Goal: Task Accomplishment & Management: Complete application form

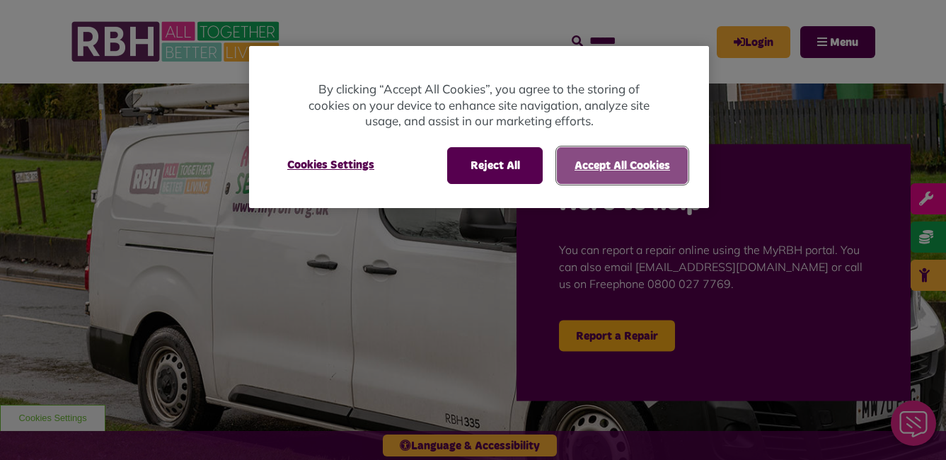
click at [628, 175] on button "Accept All Cookies" at bounding box center [622, 165] width 131 height 37
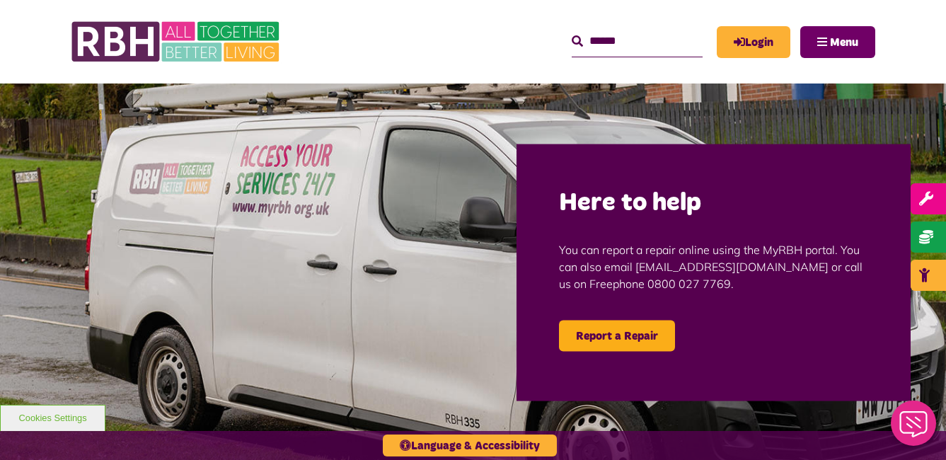
click at [855, 40] on span "Menu" at bounding box center [844, 42] width 28 height 11
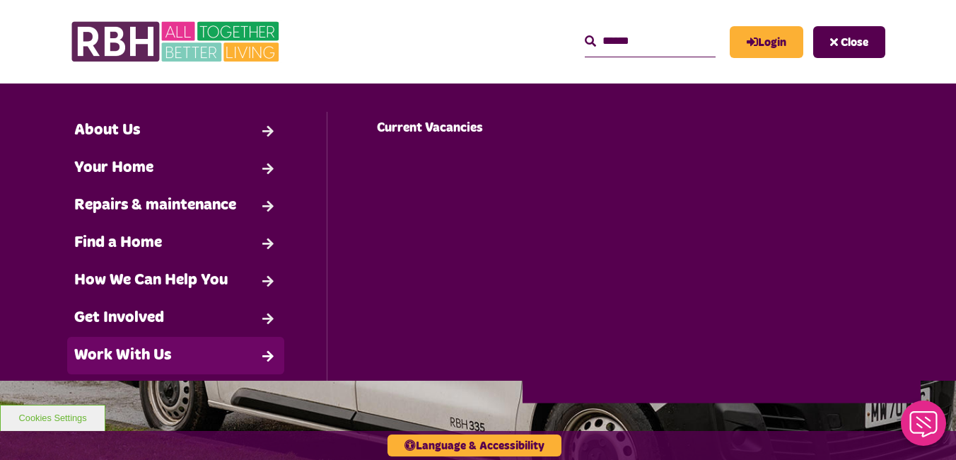
click at [134, 361] on link "Work With Us" at bounding box center [175, 355] width 217 height 37
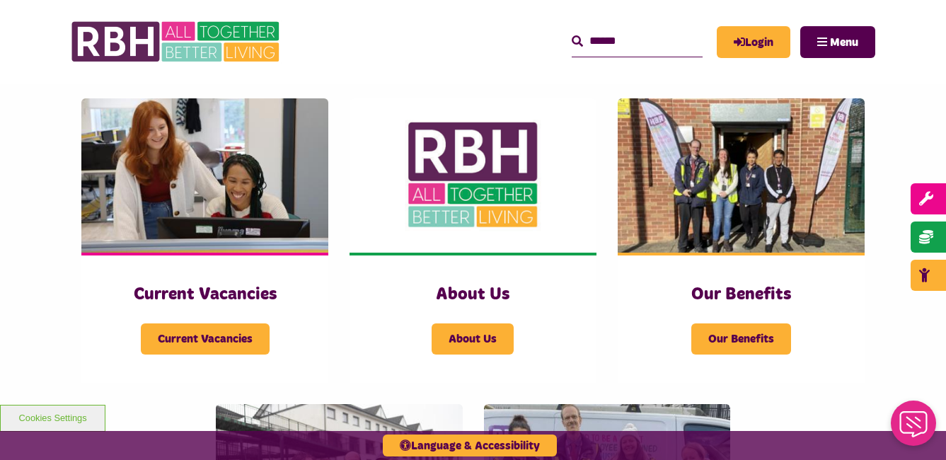
scroll to position [354, 0]
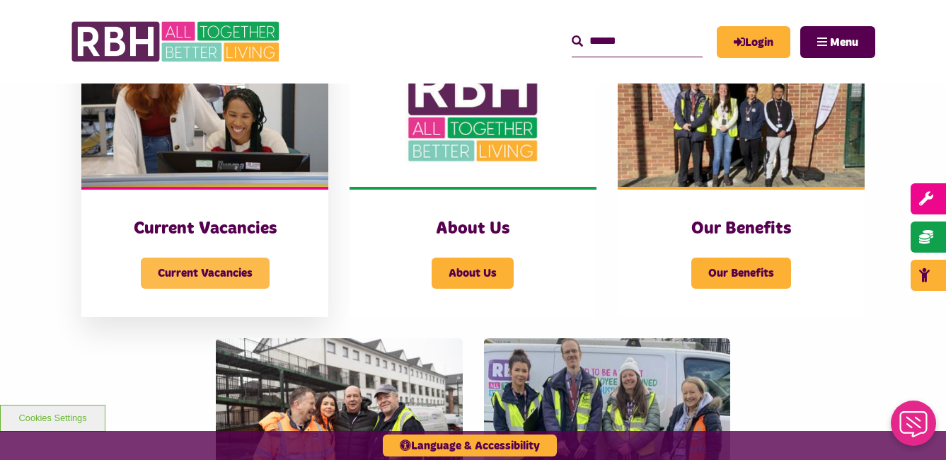
drag, startPoint x: 209, startPoint y: 275, endPoint x: 243, endPoint y: 262, distance: 36.9
click at [209, 274] on span "Current Vacancies" at bounding box center [205, 272] width 129 height 31
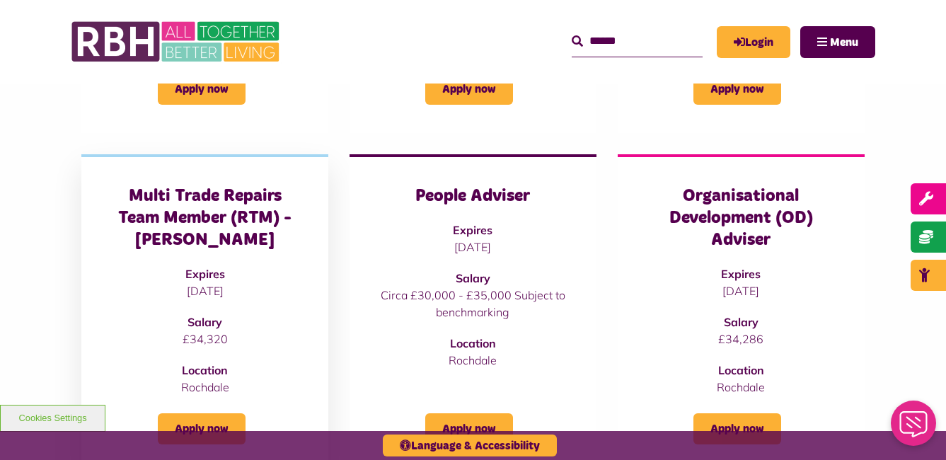
scroll to position [566, 0]
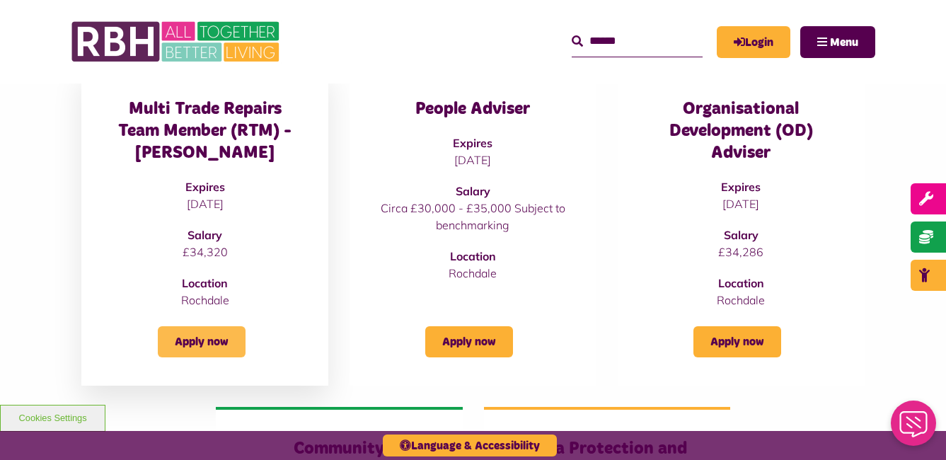
click at [217, 341] on link "Apply now" at bounding box center [202, 341] width 88 height 31
